Goal: Transaction & Acquisition: Purchase product/service

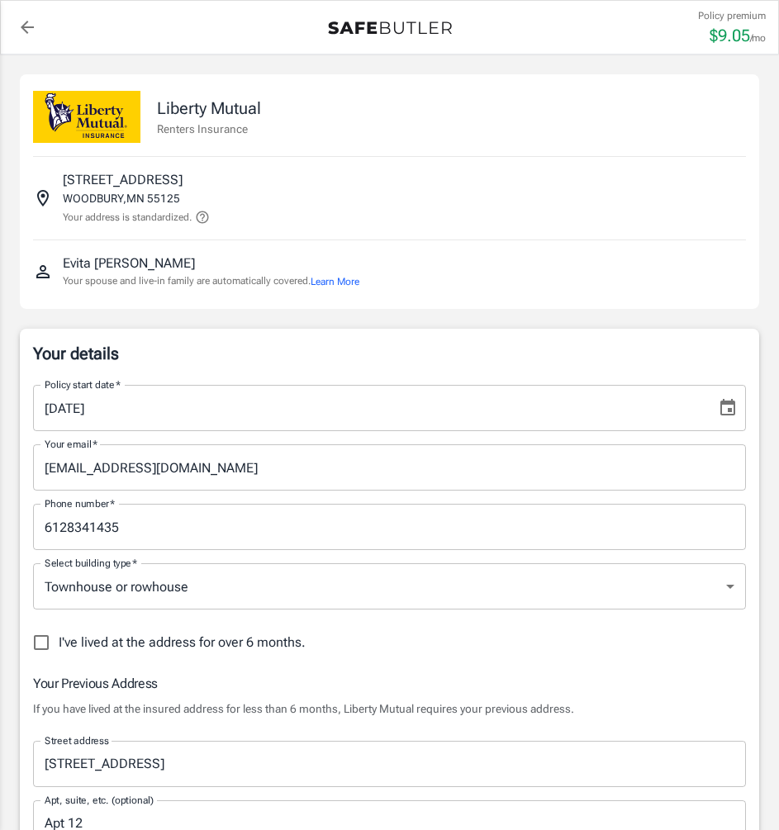
select select "MN"
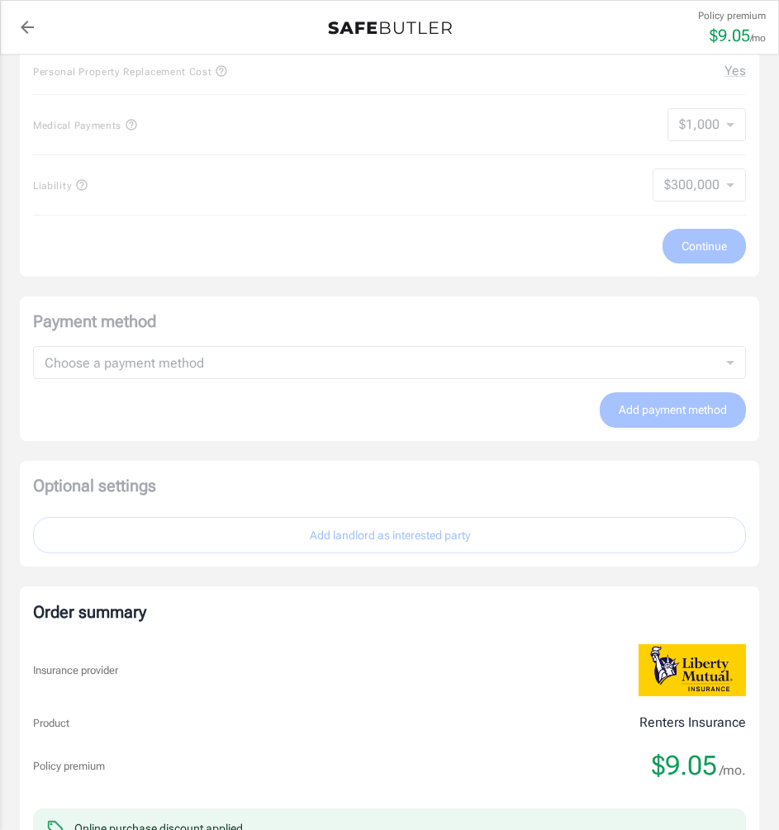
scroll to position [826, 0]
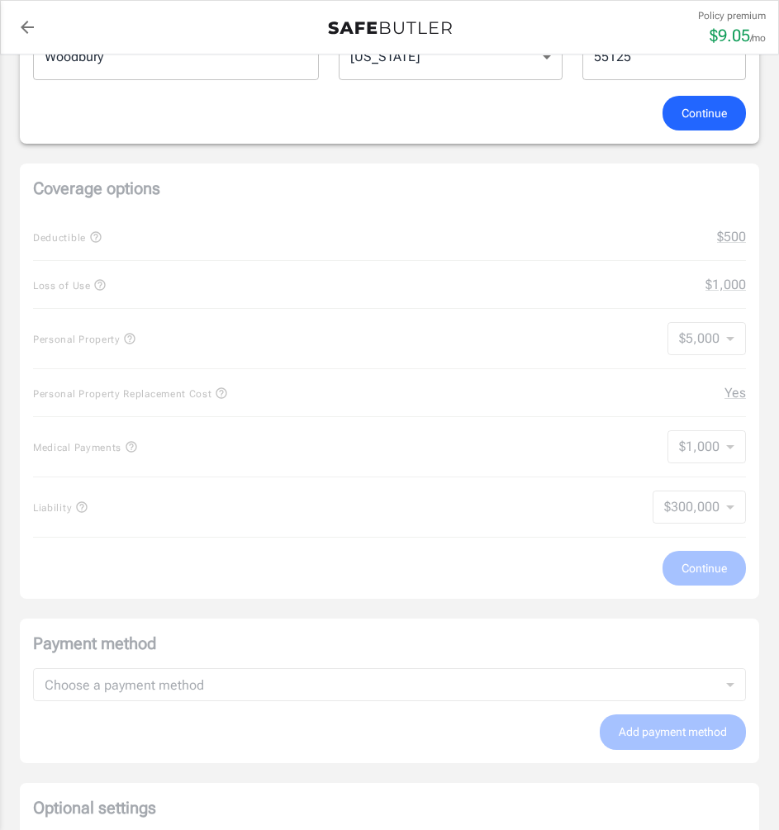
click at [692, 121] on span "Continue" at bounding box center [704, 113] width 45 height 21
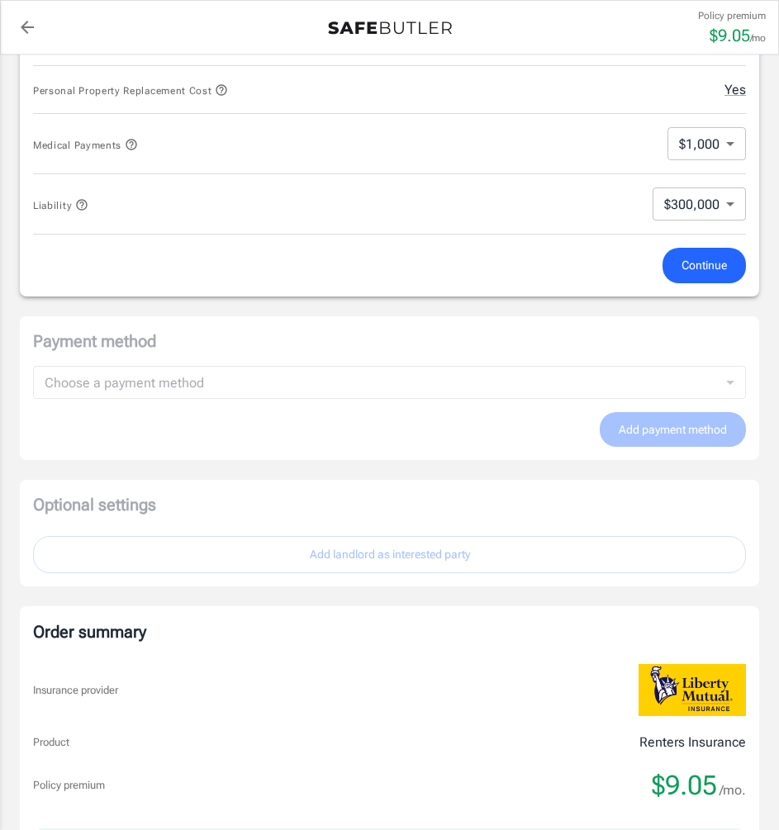
scroll to position [878, 0]
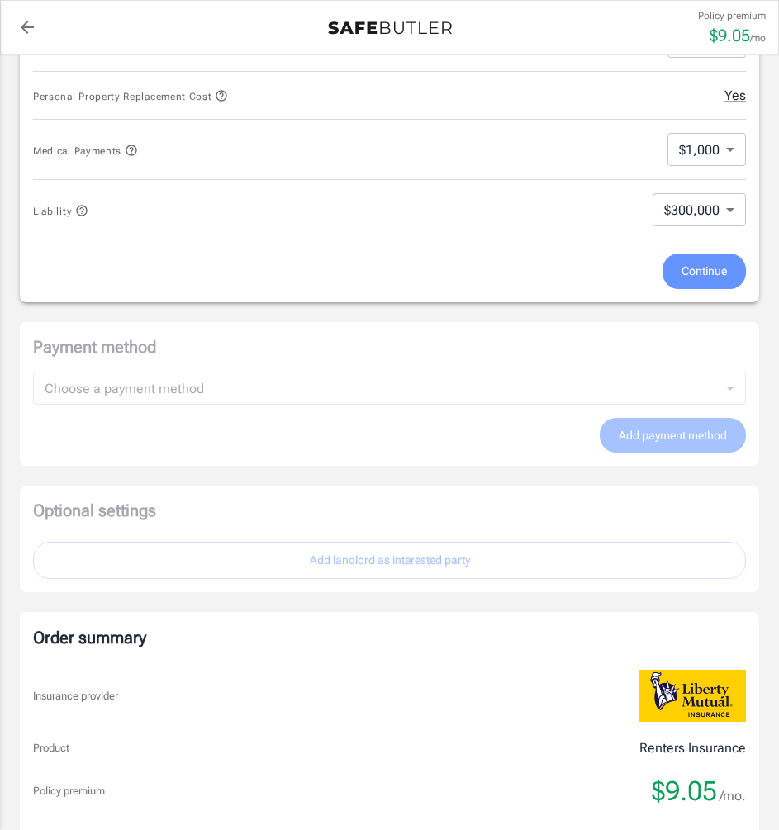
click at [701, 274] on span "Continue" at bounding box center [704, 271] width 45 height 21
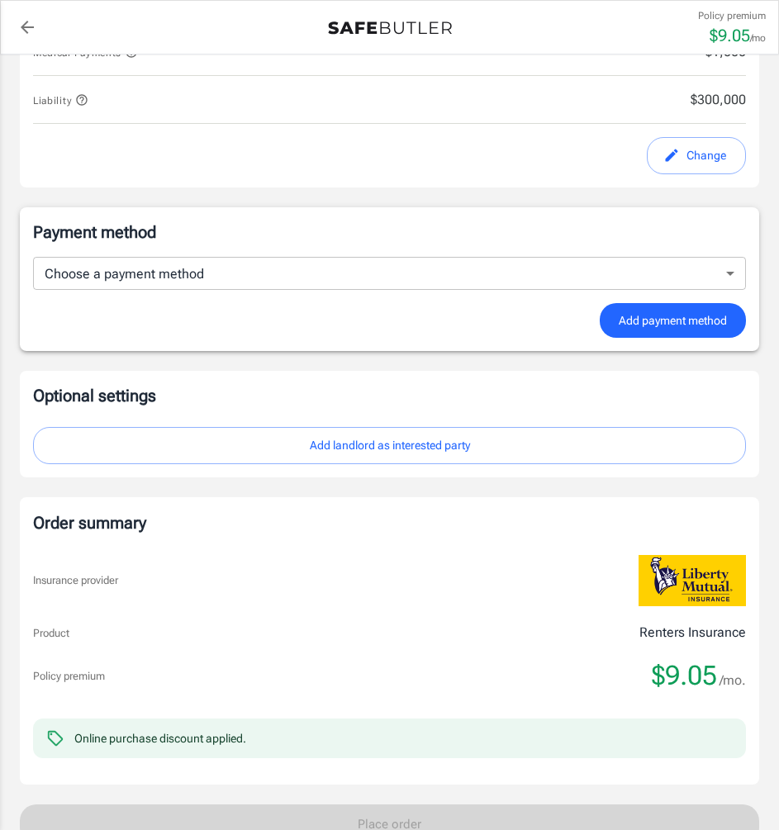
scroll to position [1068, 0]
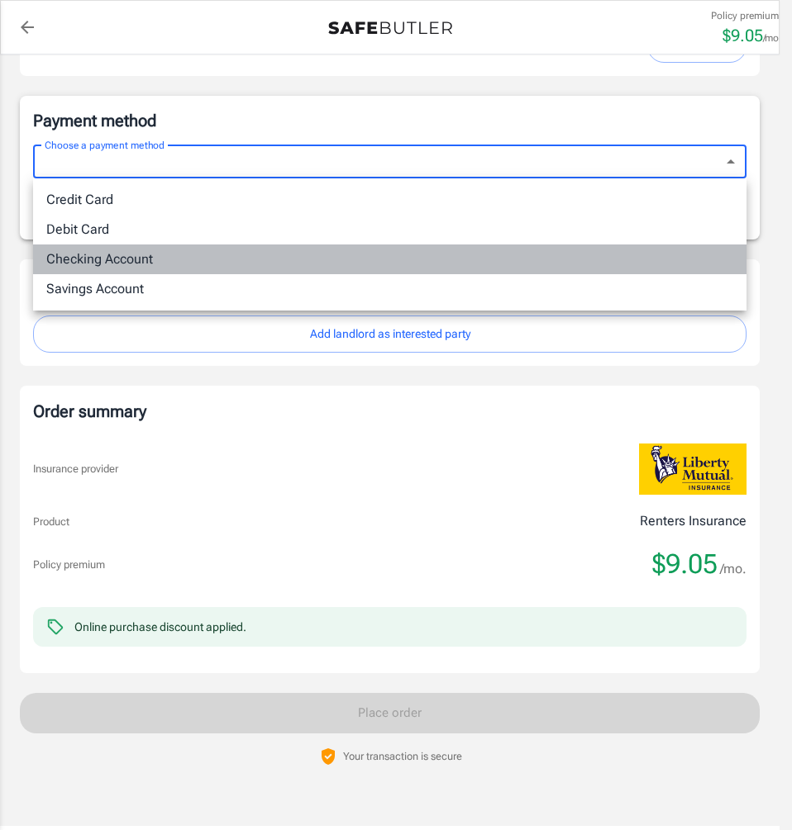
click at [169, 254] on li "Checking Account" at bounding box center [389, 260] width 713 height 30
type input "checking"
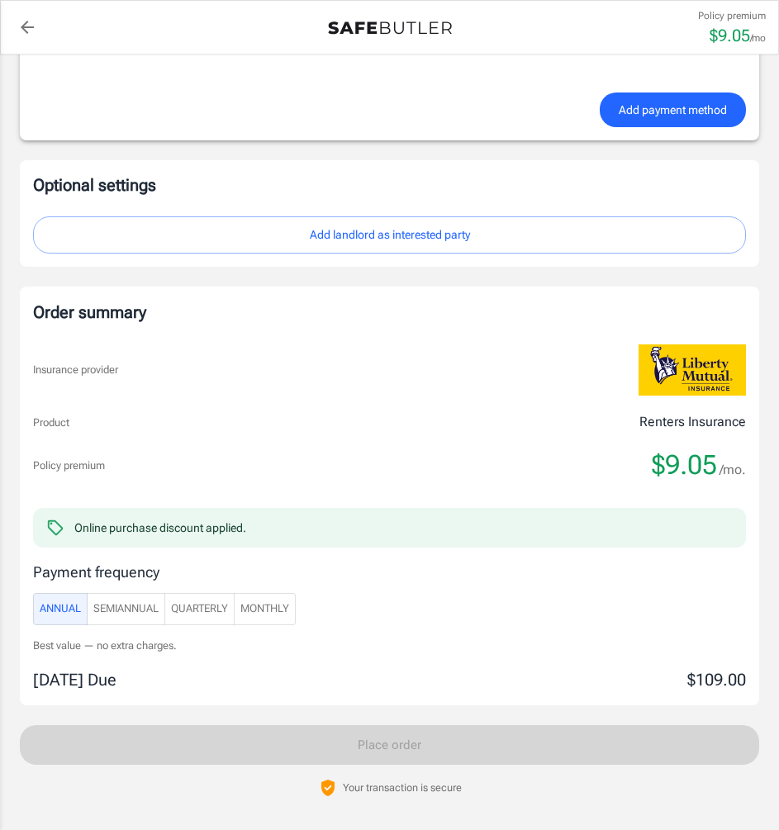
scroll to position [1482, 0]
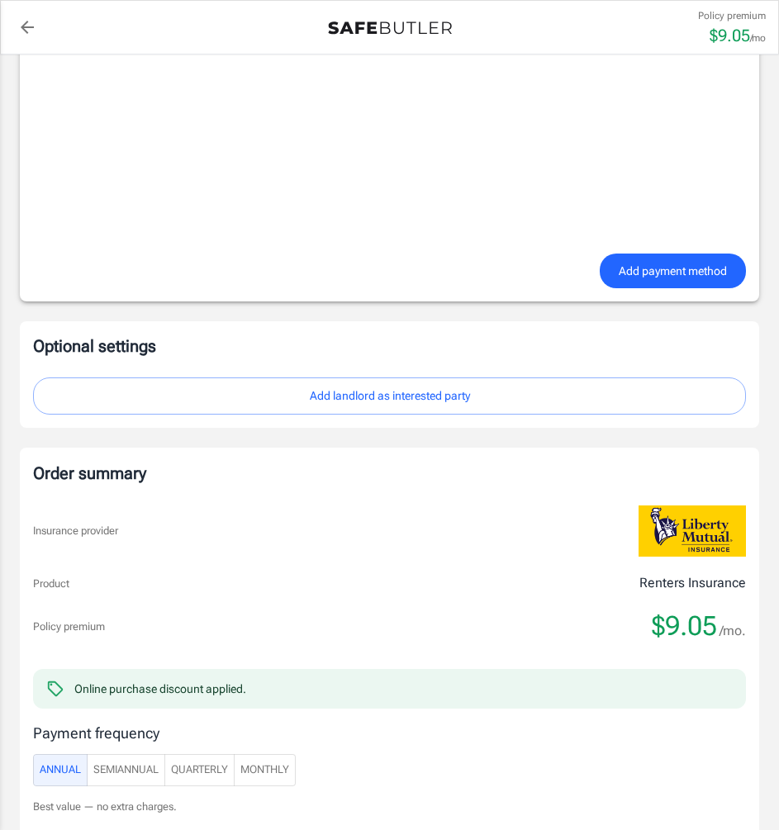
click at [675, 275] on span "Add payment method" at bounding box center [673, 271] width 108 height 21
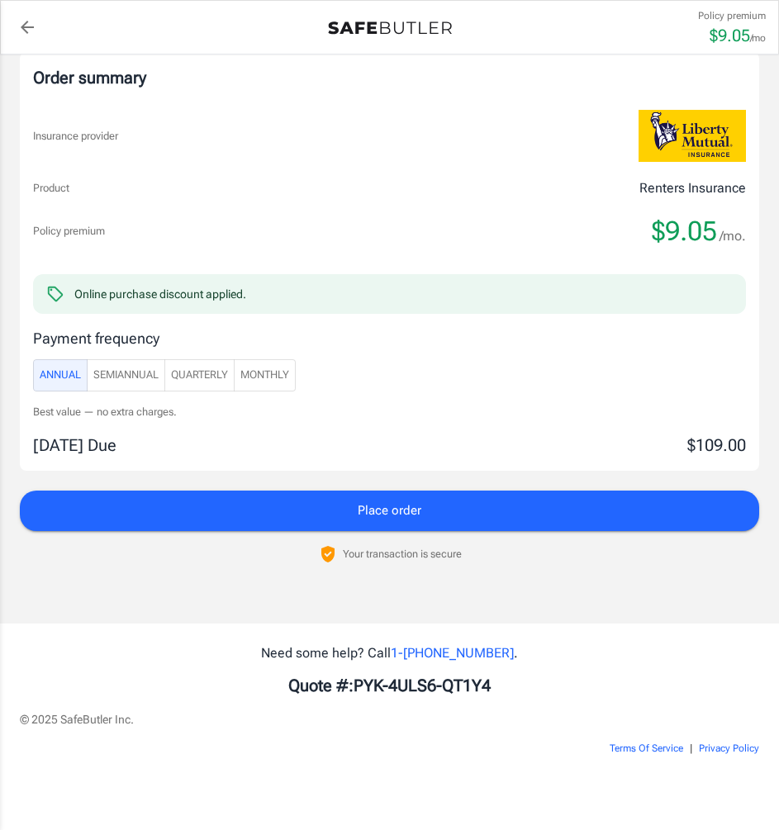
scroll to position [1400, 0]
click at [152, 366] on span "SemiAnnual" at bounding box center [125, 375] width 65 height 19
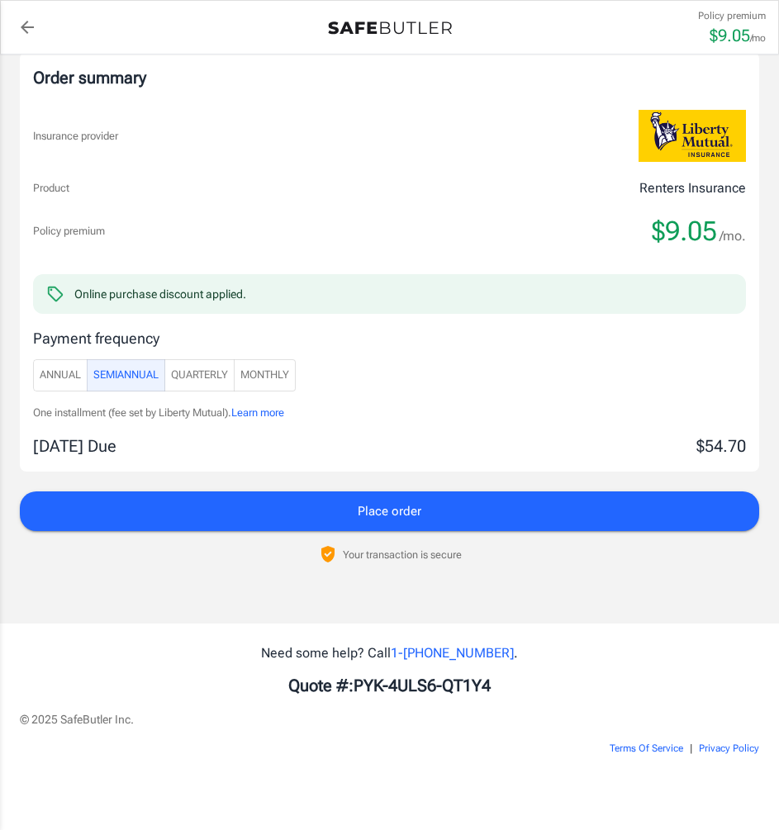
click at [214, 368] on span "Quarterly" at bounding box center [199, 375] width 57 height 19
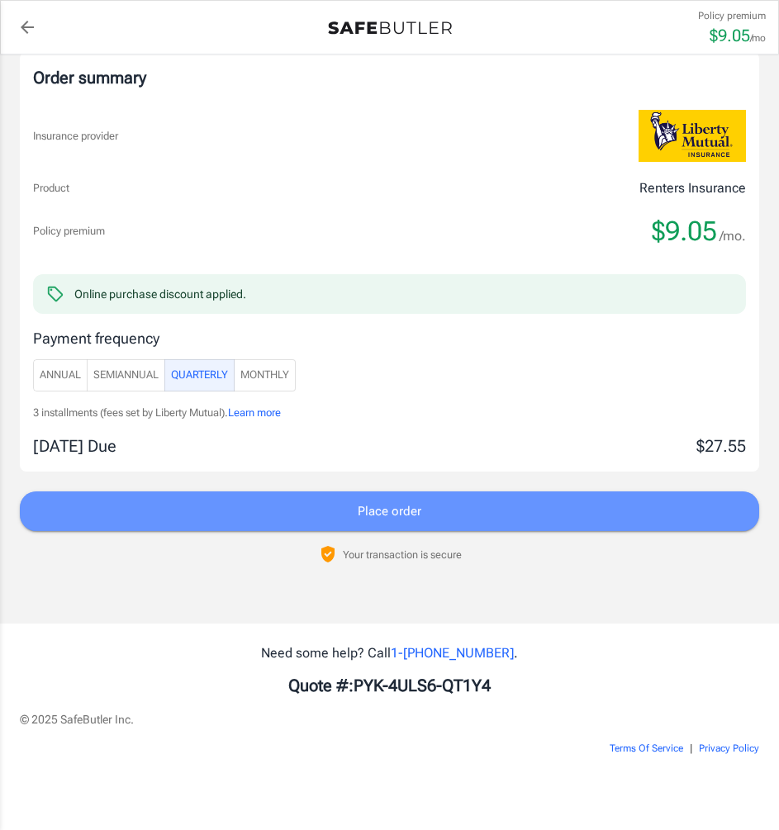
click at [401, 506] on span "Place order" at bounding box center [390, 511] width 64 height 21
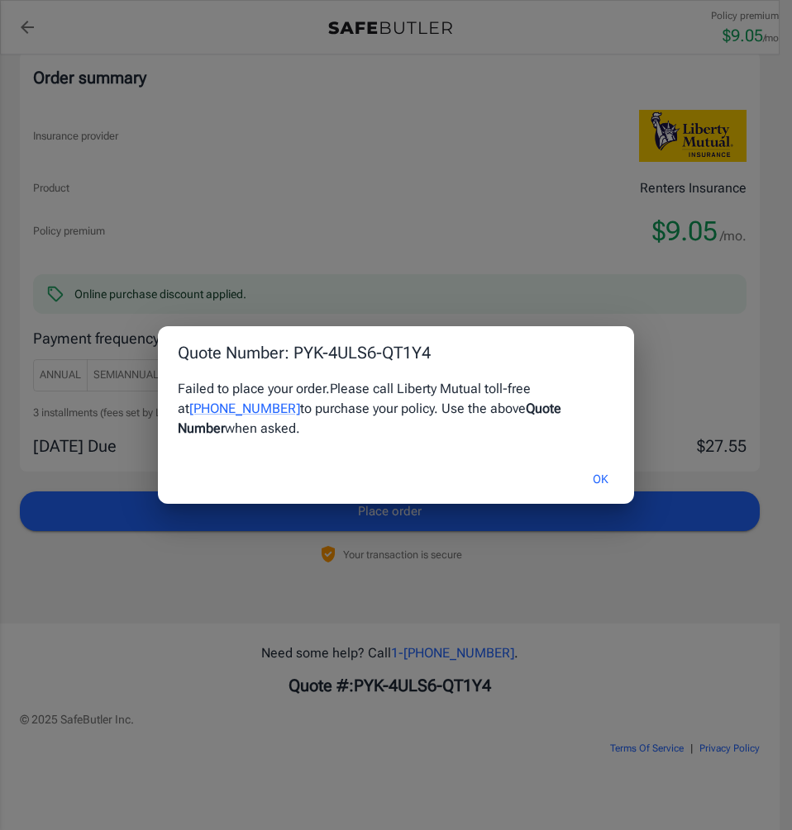
click at [601, 473] on button "OK" at bounding box center [600, 480] width 54 height 36
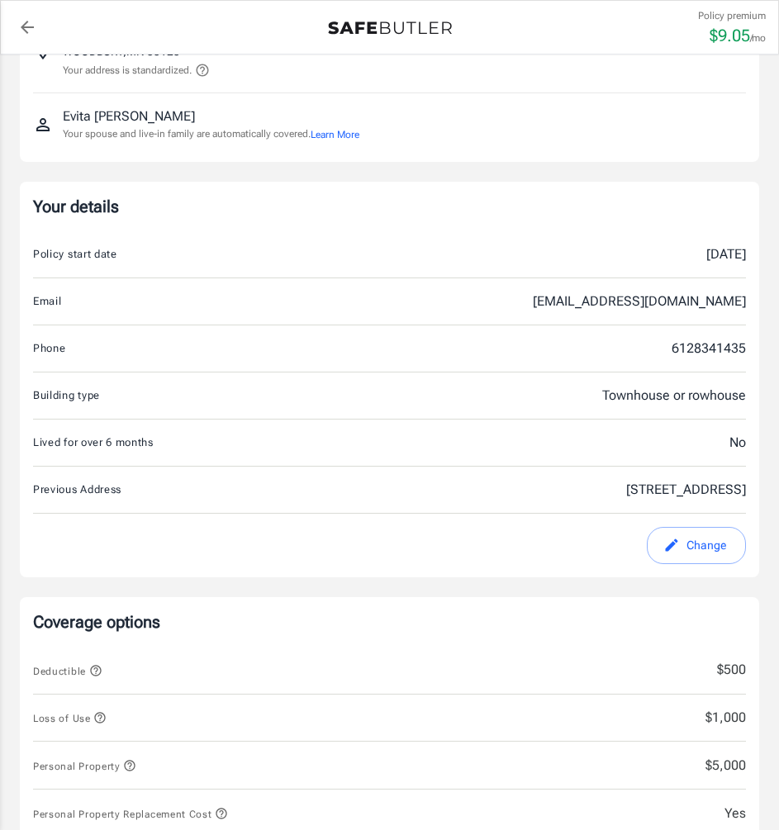
scroll to position [0, 0]
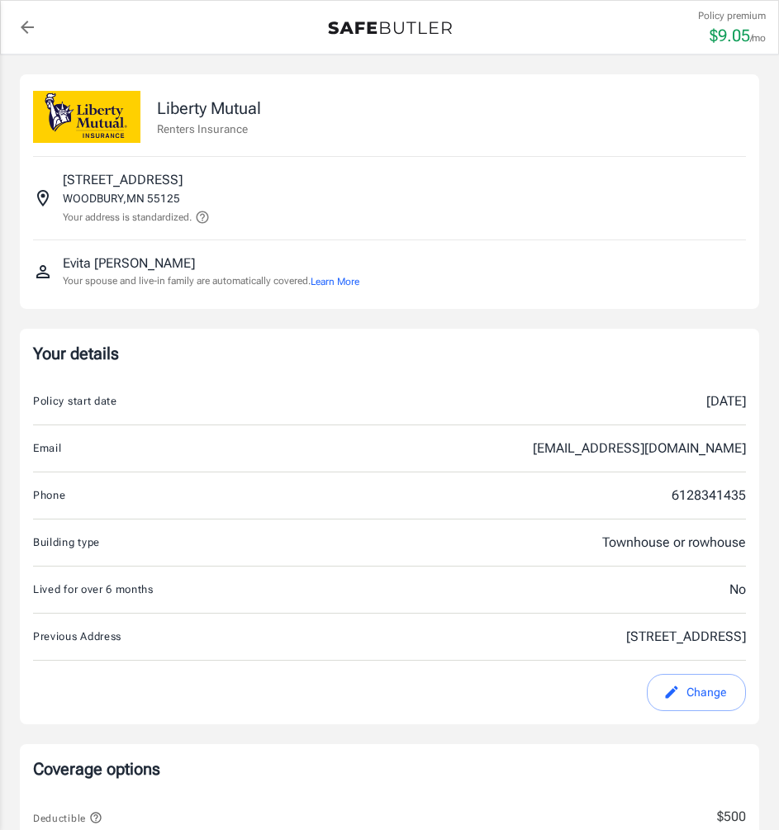
click at [30, 31] on icon "back to quotes" at bounding box center [27, 27] width 20 height 20
